Goal: Task Accomplishment & Management: Manage account settings

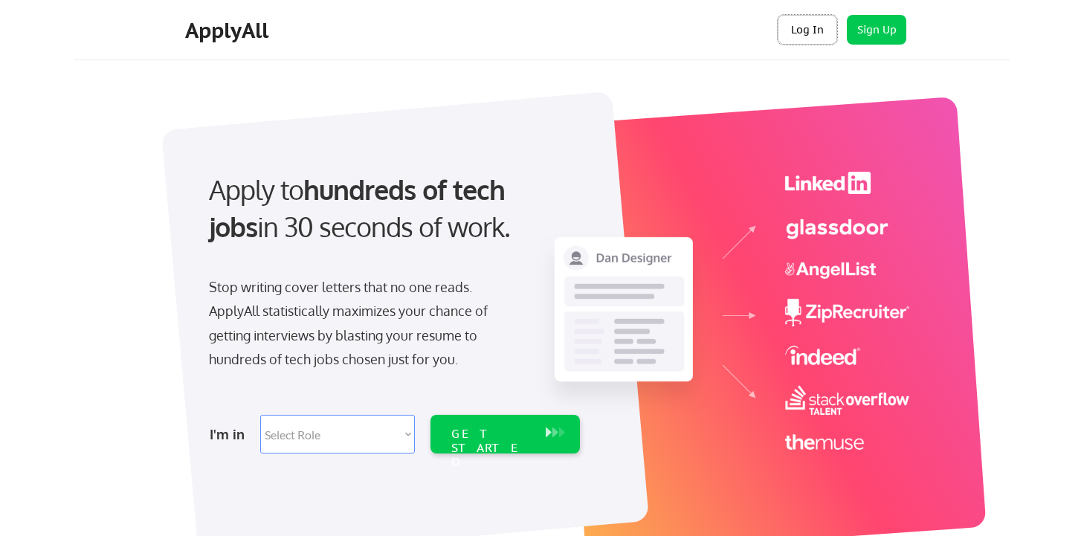
click at [801, 28] on button "Log In" at bounding box center [807, 30] width 59 height 30
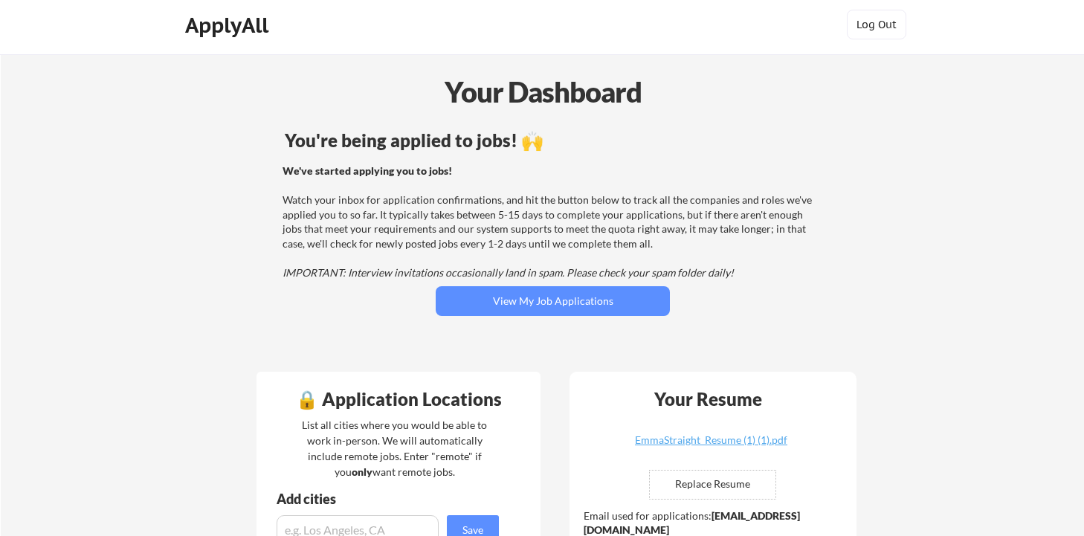
scroll to position [7, 0]
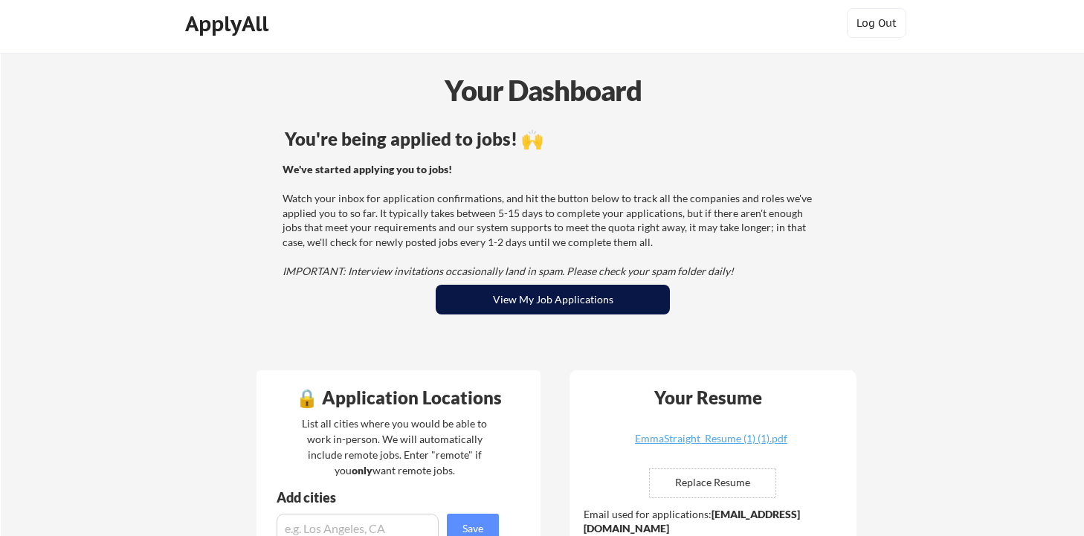
click at [460, 303] on button "View My Job Applications" at bounding box center [553, 300] width 234 height 30
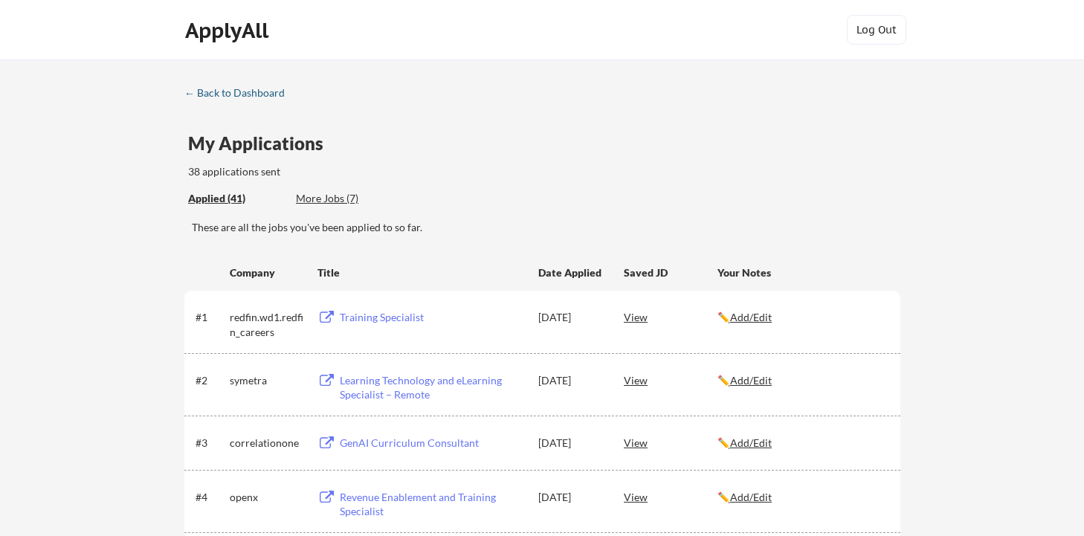
click at [233, 97] on div "← Back to Dashboard" at bounding box center [240, 93] width 112 height 10
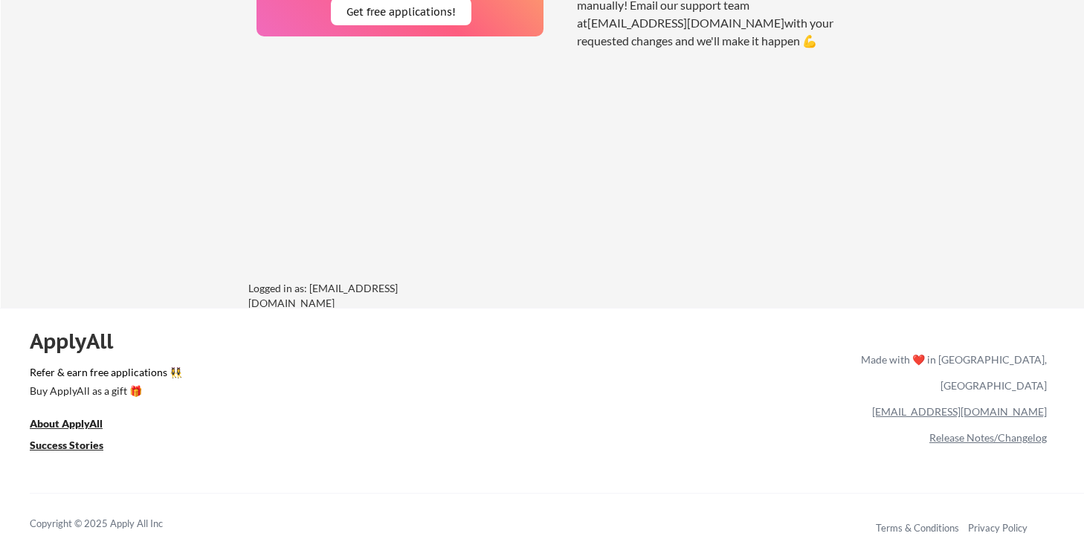
scroll to position [1300, 0]
click at [949, 432] on link "Release Notes/Changelog" at bounding box center [987, 438] width 117 height 13
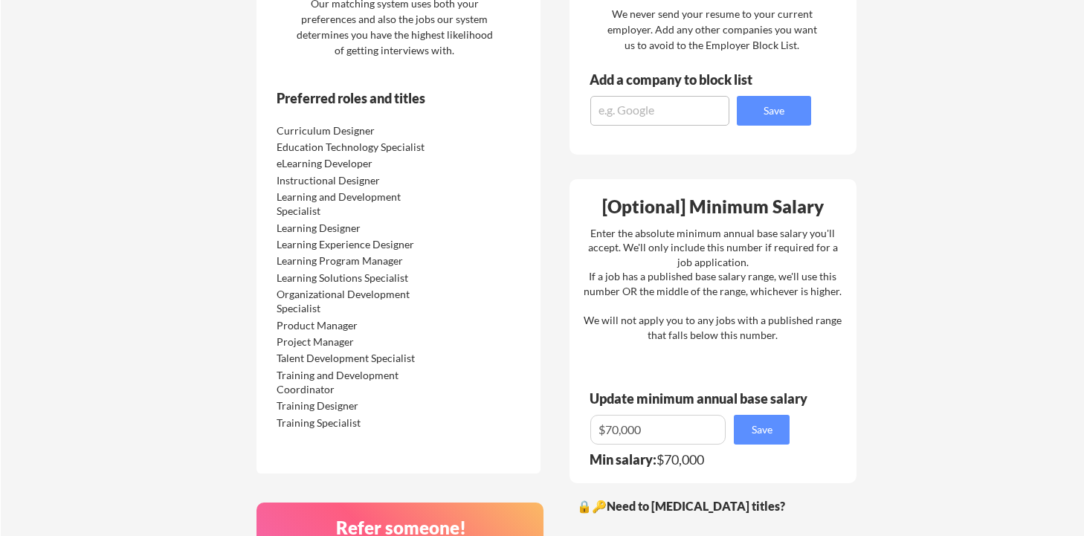
scroll to position [0, 0]
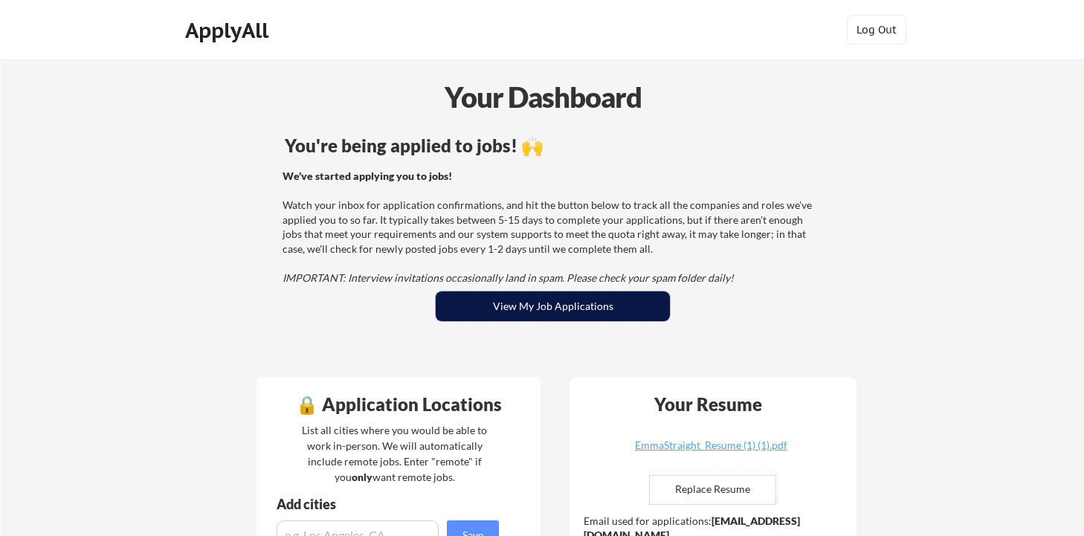
click at [485, 304] on button "View My Job Applications" at bounding box center [553, 306] width 234 height 30
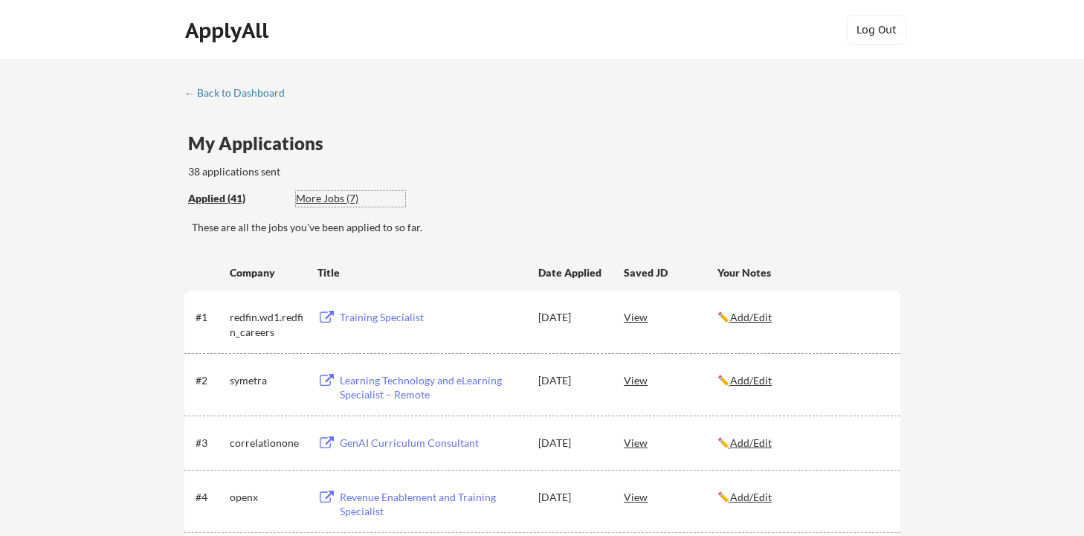
click at [323, 195] on div "More Jobs (7)" at bounding box center [350, 198] width 109 height 15
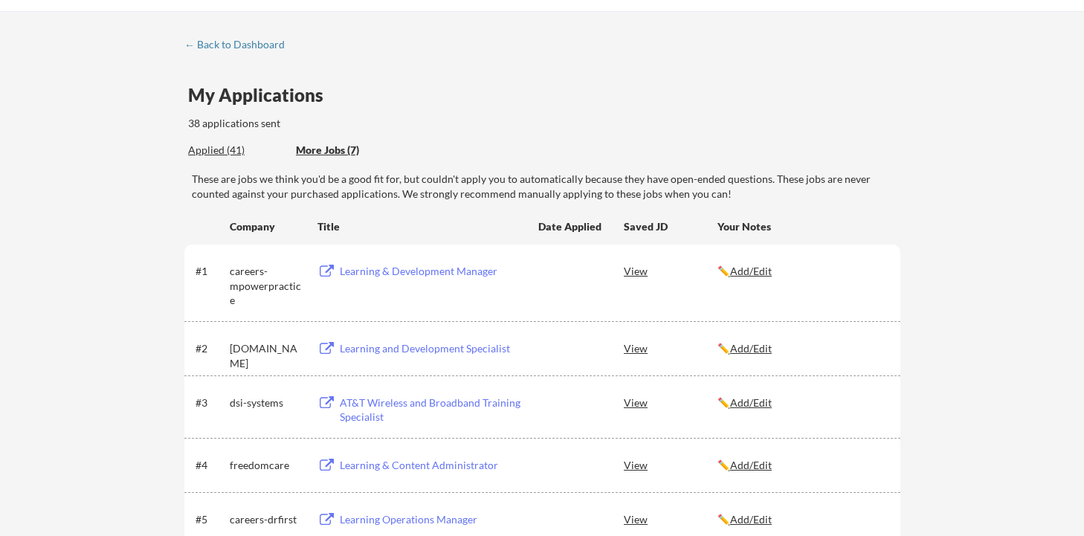
scroll to position [50, 0]
click at [369, 268] on div "Learning & Development Manager" at bounding box center [432, 269] width 184 height 15
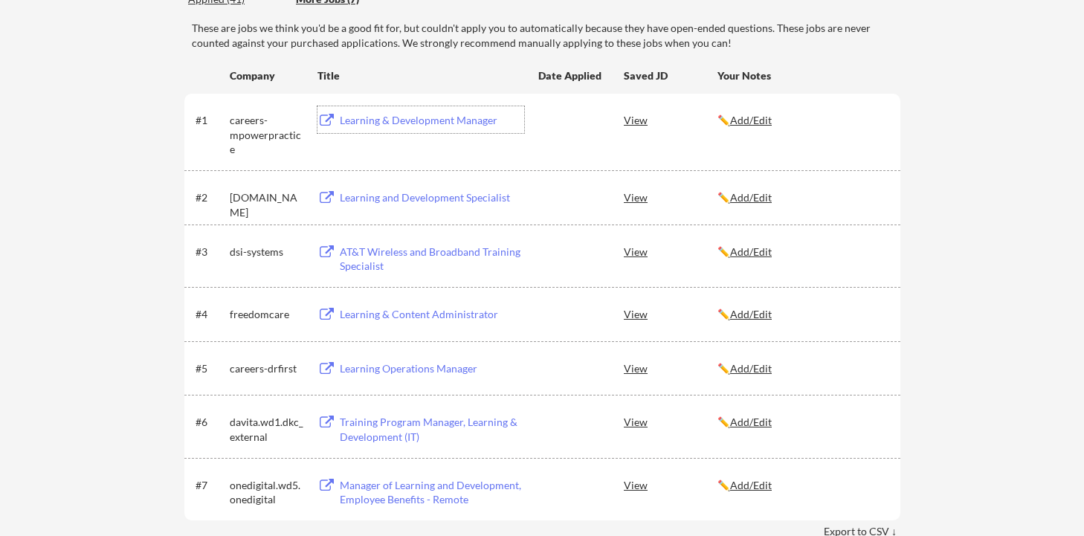
scroll to position [27, 0]
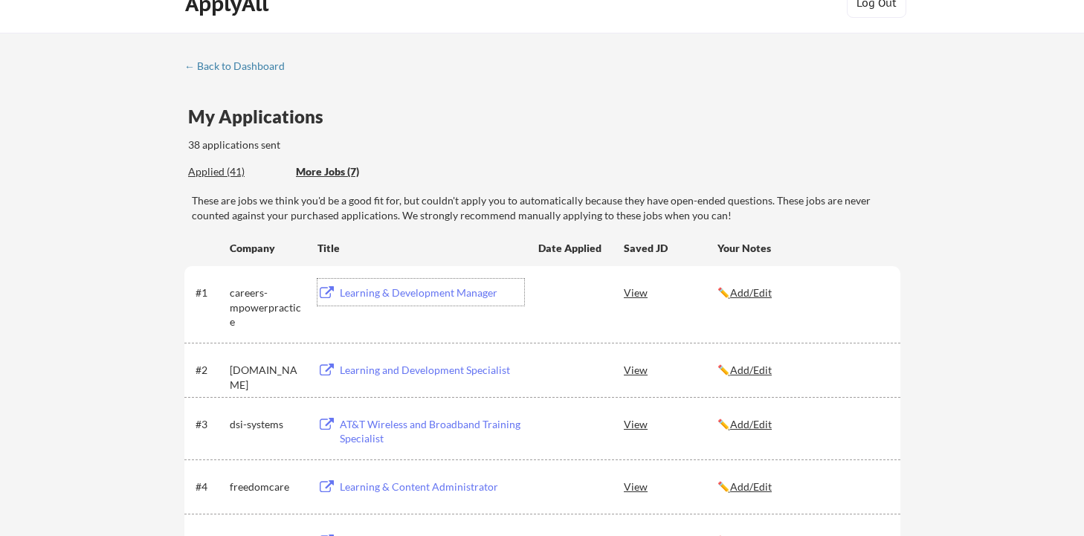
click at [208, 165] on div "Applied (41)" at bounding box center [236, 171] width 97 height 15
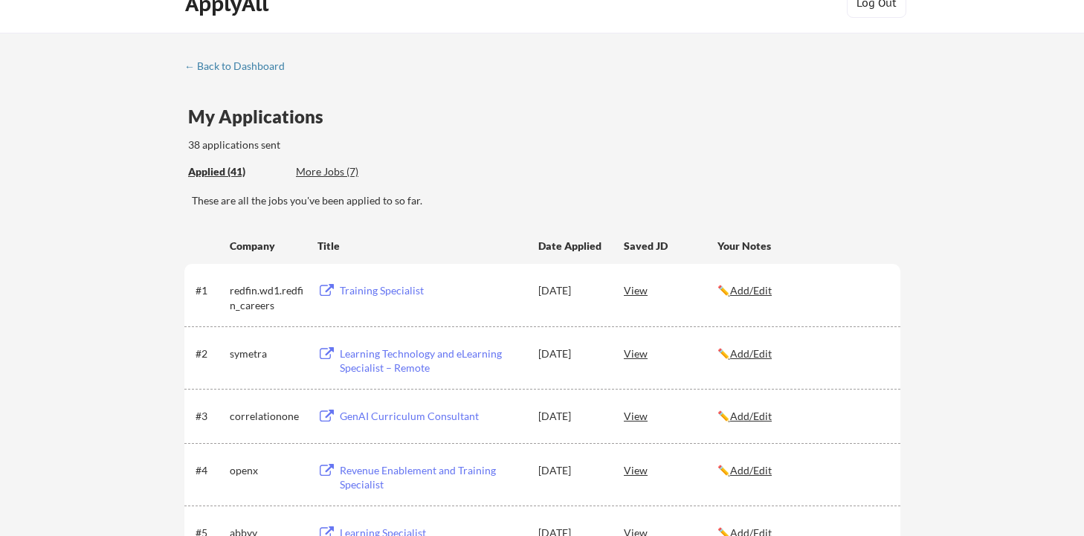
click at [363, 289] on div "Training Specialist" at bounding box center [432, 290] width 184 height 15
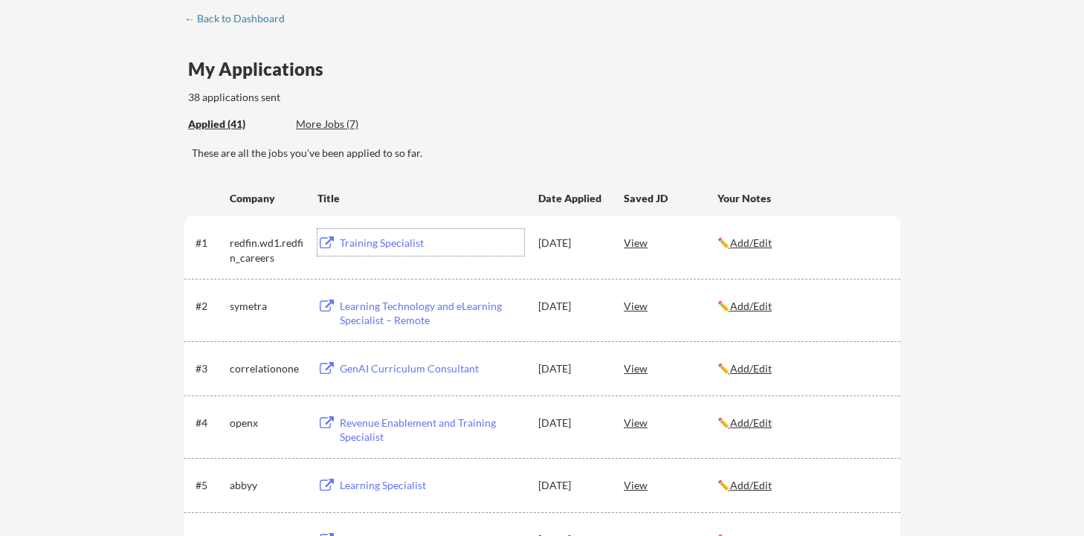
scroll to position [77, 0]
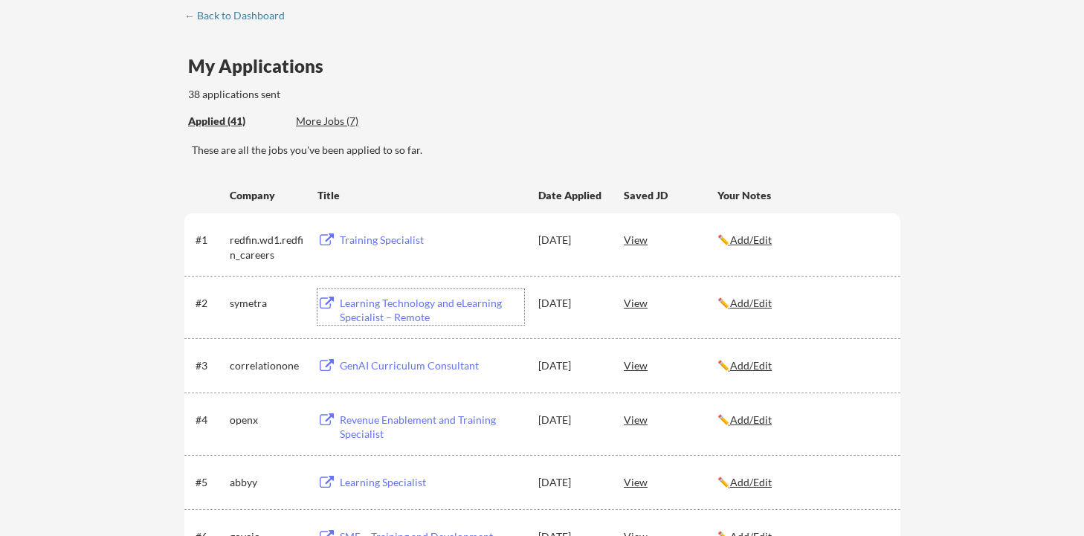
click at [375, 309] on div "Learning Technology and eLearning Specialist – Remote" at bounding box center [432, 310] width 184 height 29
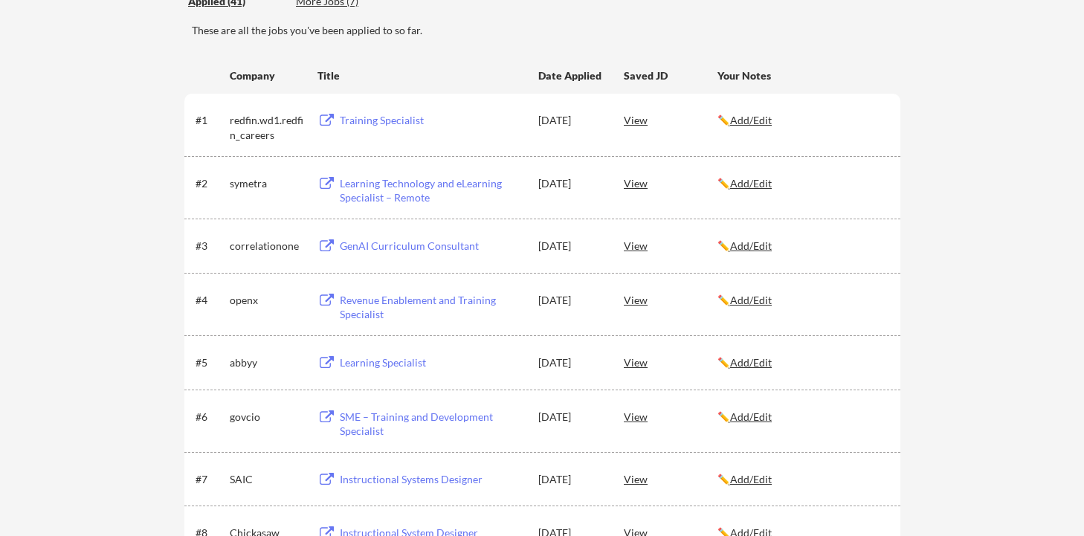
scroll to position [204, 0]
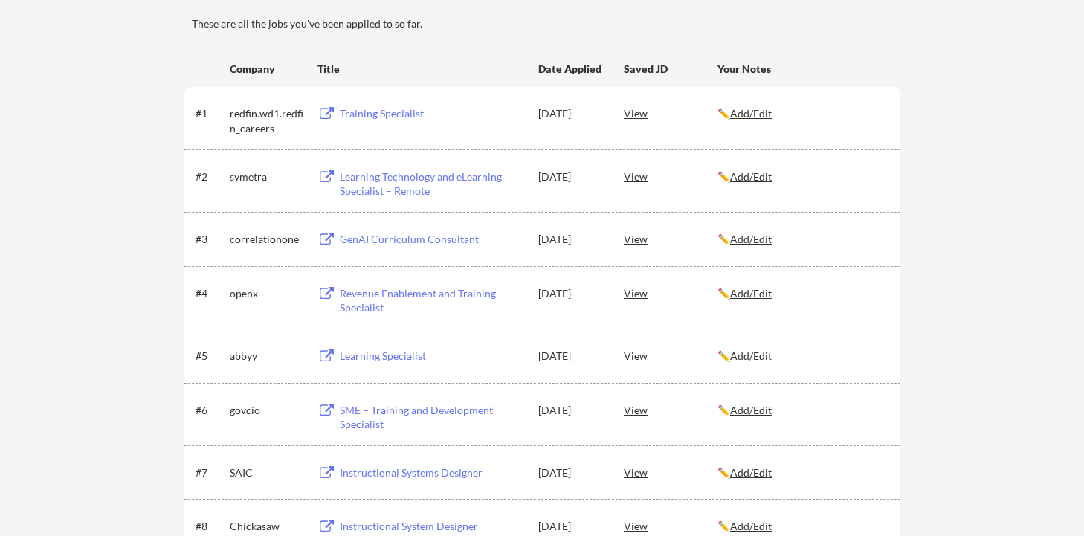
click at [381, 243] on div "GenAI Curriculum Consultant" at bounding box center [432, 239] width 184 height 15
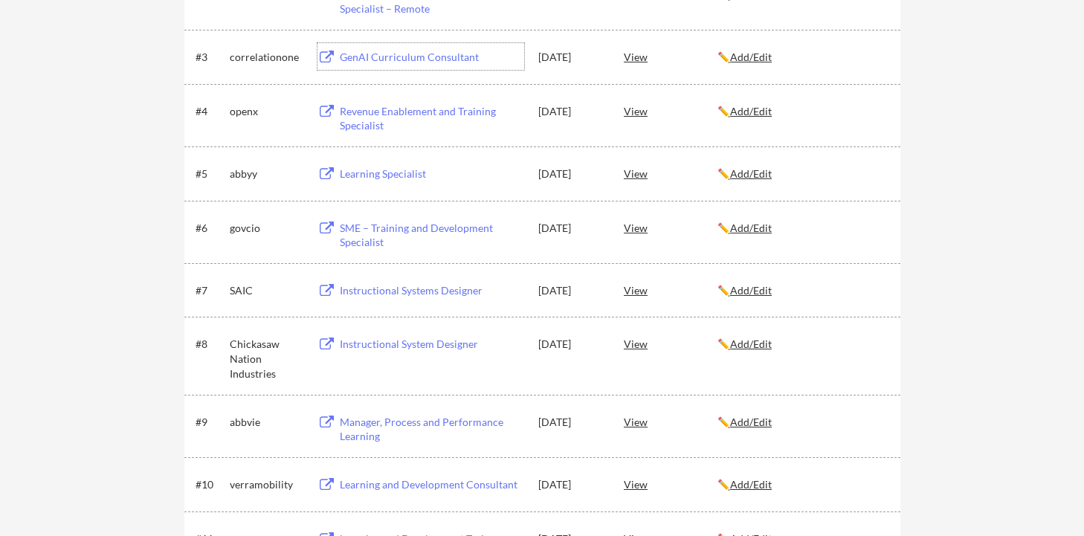
scroll to position [387, 0]
click at [366, 236] on div "SME – Training and Development Specialist" at bounding box center [432, 233] width 184 height 29
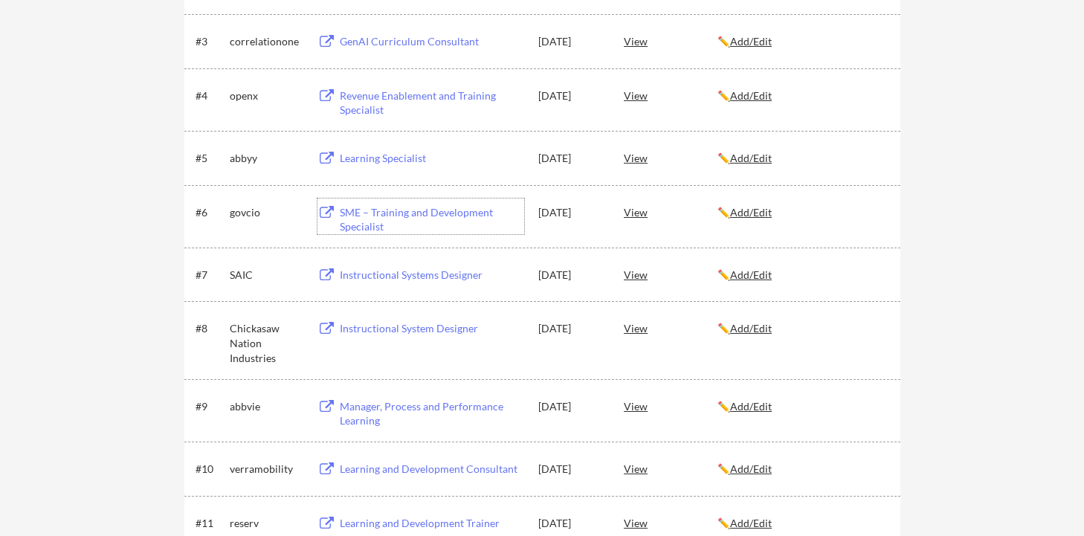
scroll to position [404, 0]
click at [413, 272] on div "Instructional Systems Designer" at bounding box center [432, 272] width 184 height 15
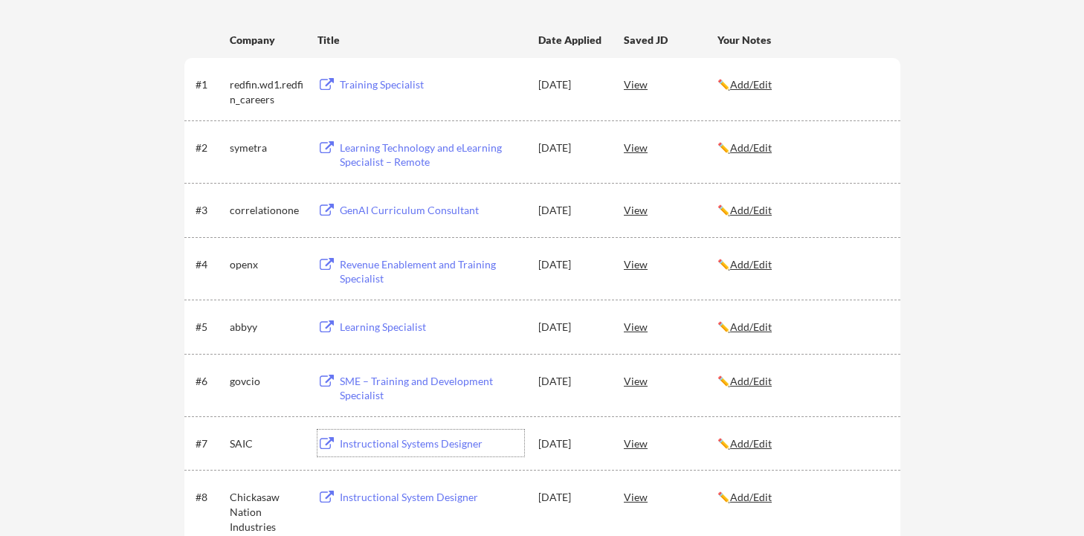
scroll to position [206, 0]
